Goal: Entertainment & Leisure: Consume media (video, audio)

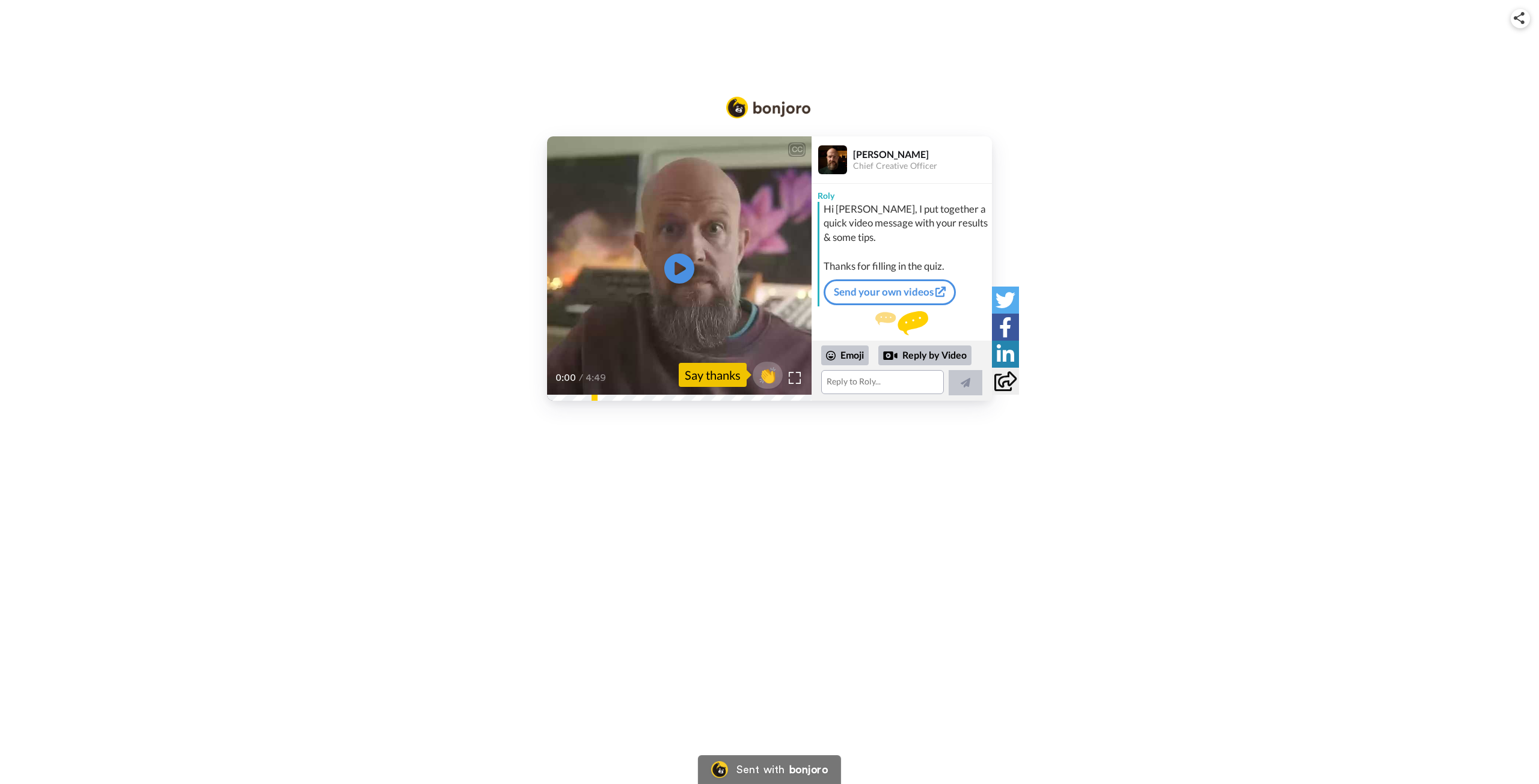
click at [732, 76] on div "CC Play/Pause 0:00 / 4:49 👏 Say thanks [PERSON_NAME] Chief Creative Officer [PE…" at bounding box center [770, 218] width 1539 height 437
click at [761, 376] on span "👏" at bounding box center [768, 375] width 38 height 24
click at [672, 264] on icon at bounding box center [679, 268] width 32 height 32
click at [712, 318] on video at bounding box center [679, 269] width 265 height 264
drag, startPoint x: 559, startPoint y: 402, endPoint x: 543, endPoint y: 404, distance: 16.1
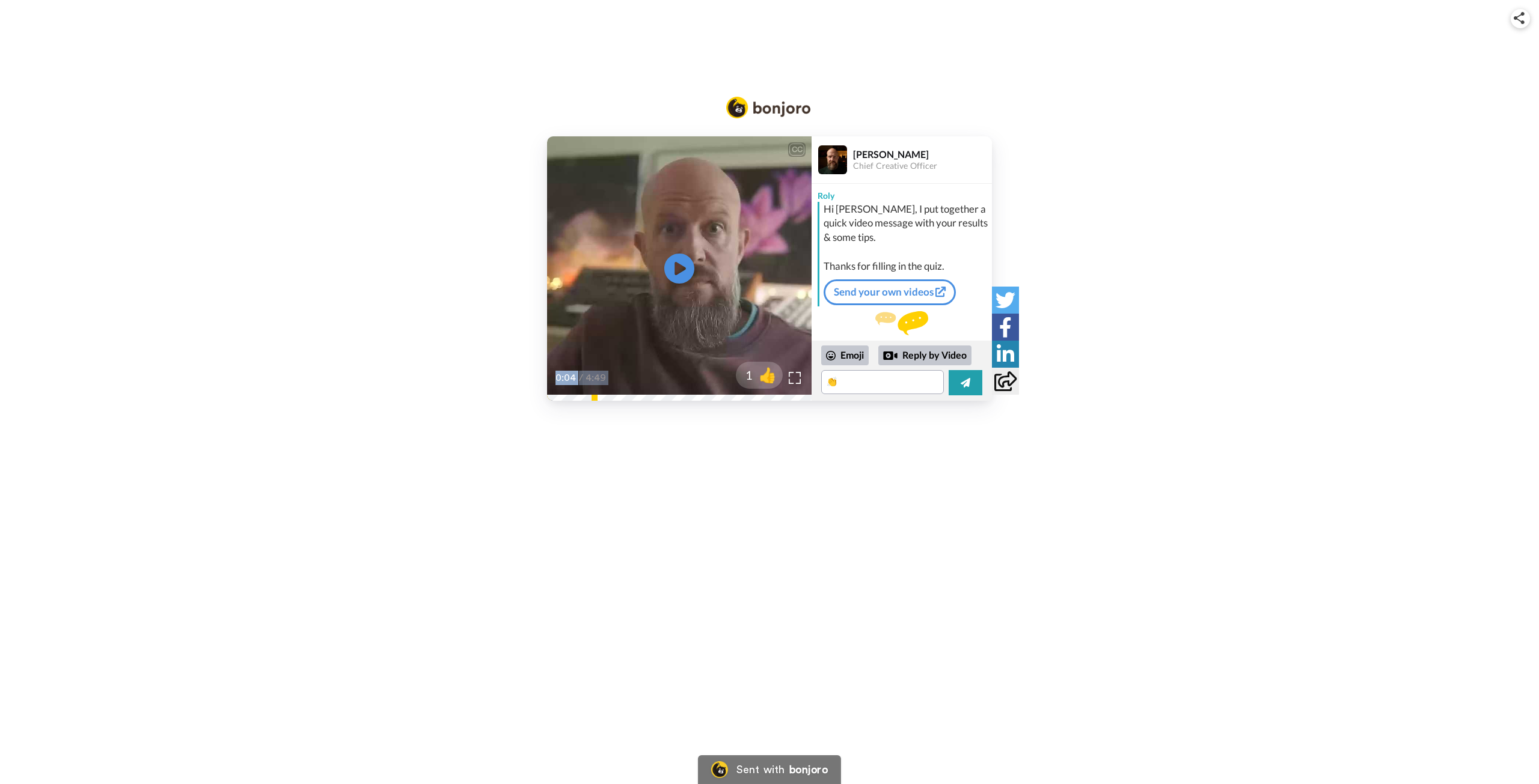
click at [543, 404] on div "CC Play/Pause If not, you can get back me and let me know the correct pronuncia…" at bounding box center [770, 218] width 1539 height 437
drag, startPoint x: 640, startPoint y: 441, endPoint x: 627, endPoint y: 418, distance: 26.4
click at [640, 441] on div "CC Play/Pause If not, you can get back me and let me know the correct pronuncia…" at bounding box center [770, 392] width 1539 height 784
click at [670, 262] on icon at bounding box center [679, 268] width 32 height 32
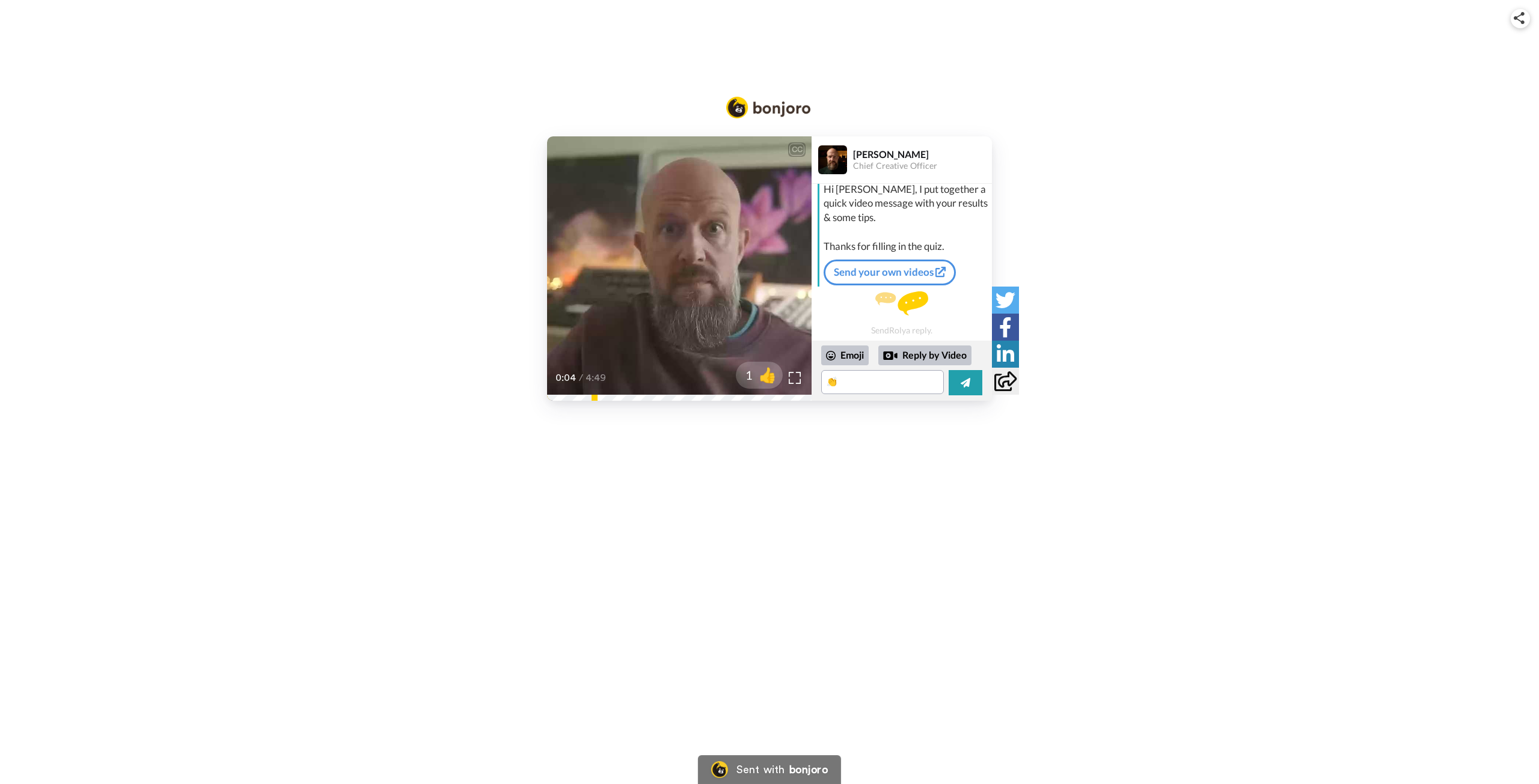
scroll to position [20, 0]
click at [753, 255] on video at bounding box center [679, 269] width 265 height 264
